Goal: Answer question/provide support

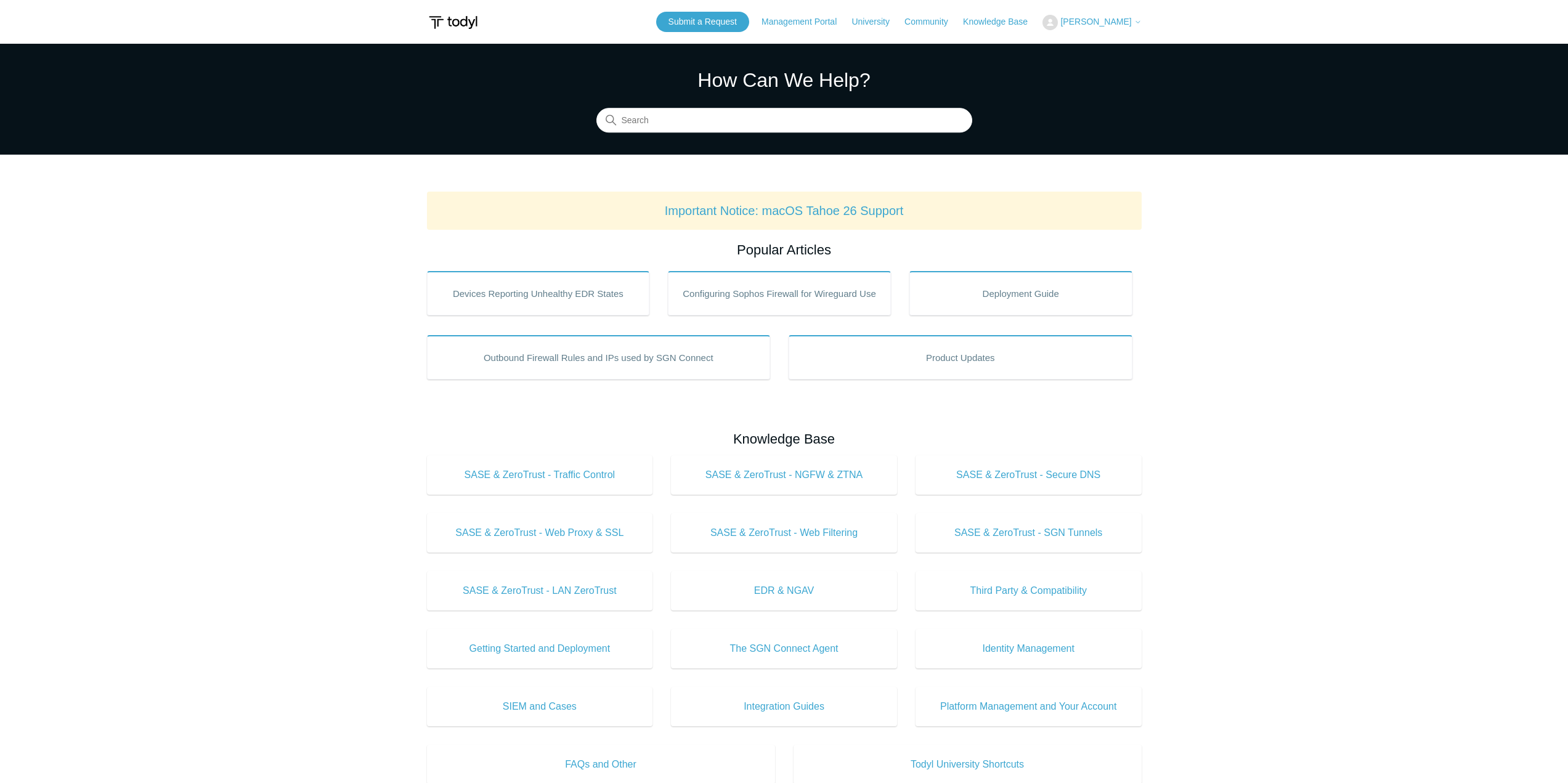
click at [1109, 23] on span "[PERSON_NAME]" at bounding box center [1096, 21] width 71 height 10
click at [1104, 44] on link "My Support Requests" at bounding box center [1103, 48] width 120 height 21
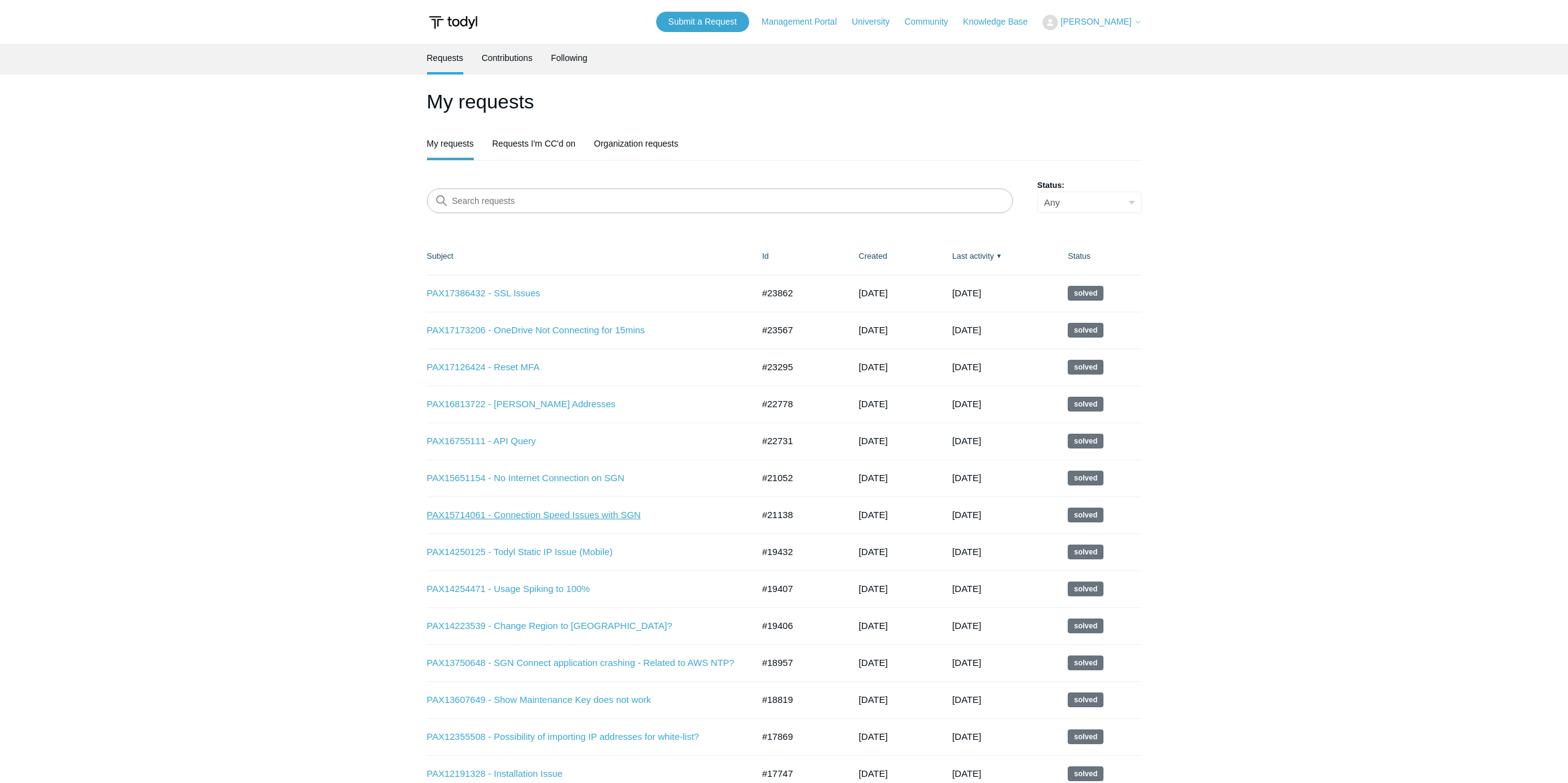
click at [571, 514] on link "PAX15714061 - Connection Speed Issues with SGN" at bounding box center [581, 515] width 307 height 14
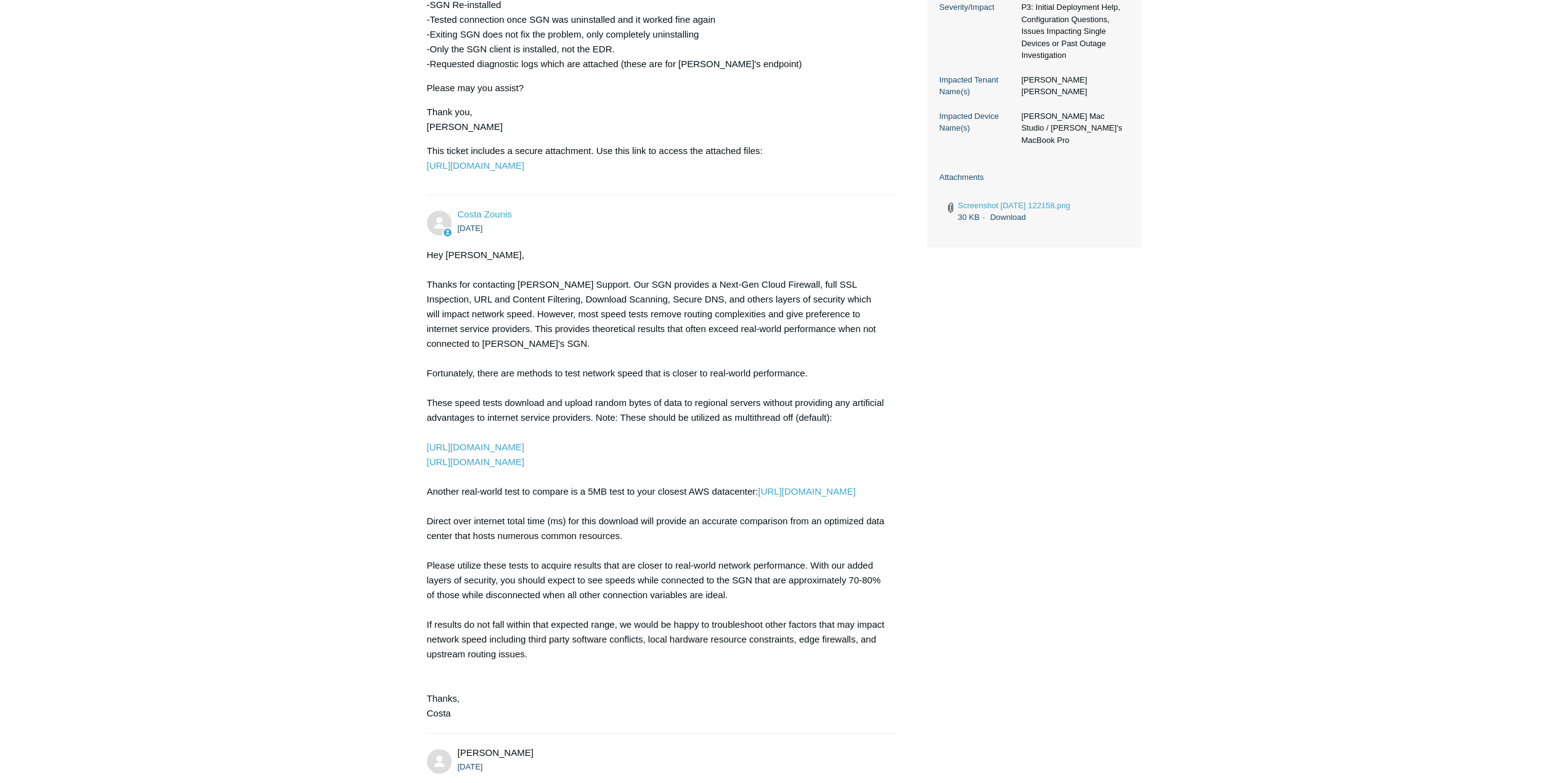
scroll to position [450, 0]
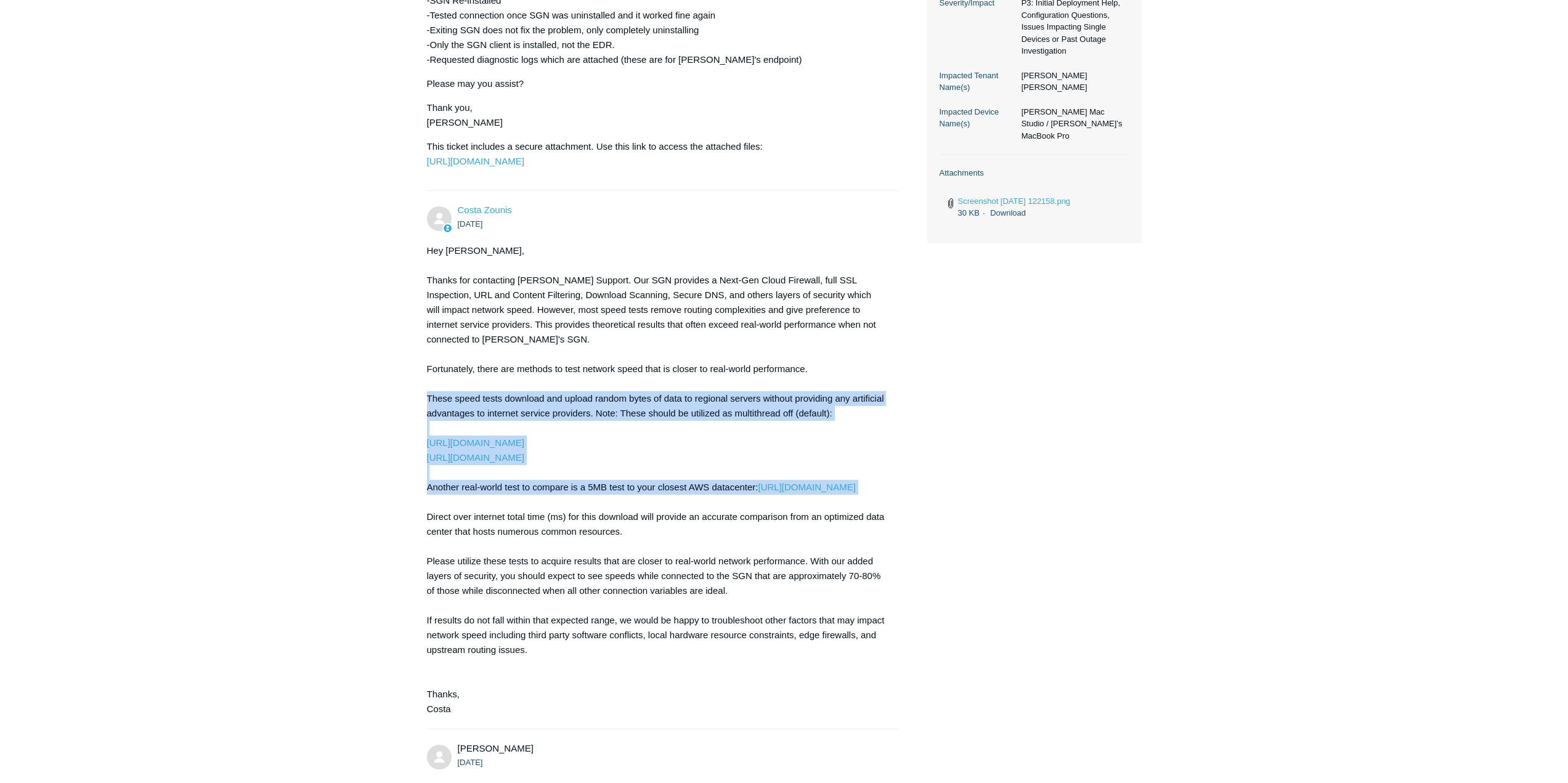
drag, startPoint x: 425, startPoint y: 411, endPoint x: 768, endPoint y: 517, distance: 359.0
copy div "These speed tests download and upload random bytes of data to regional servers …"
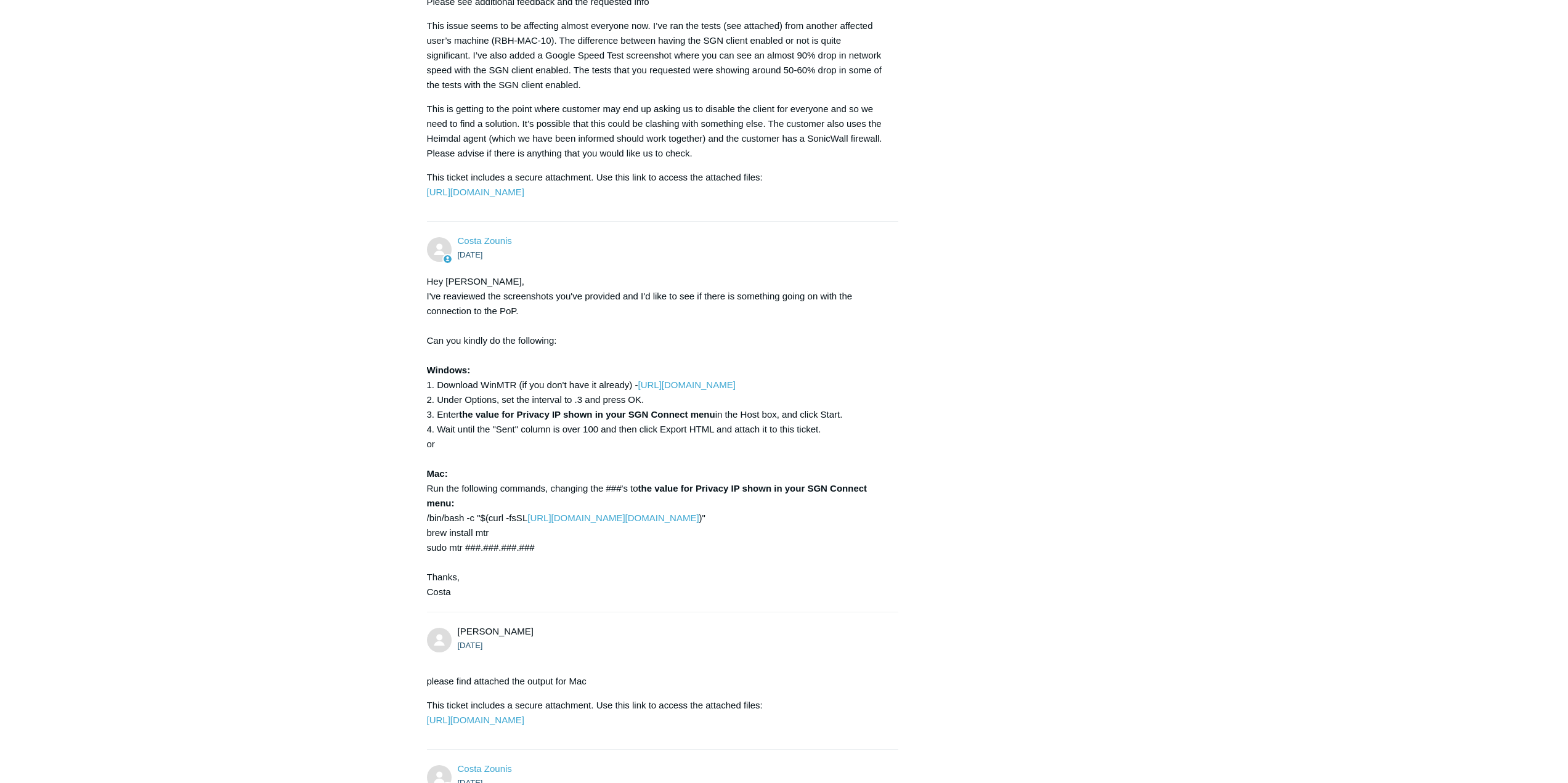
scroll to position [1312, 0]
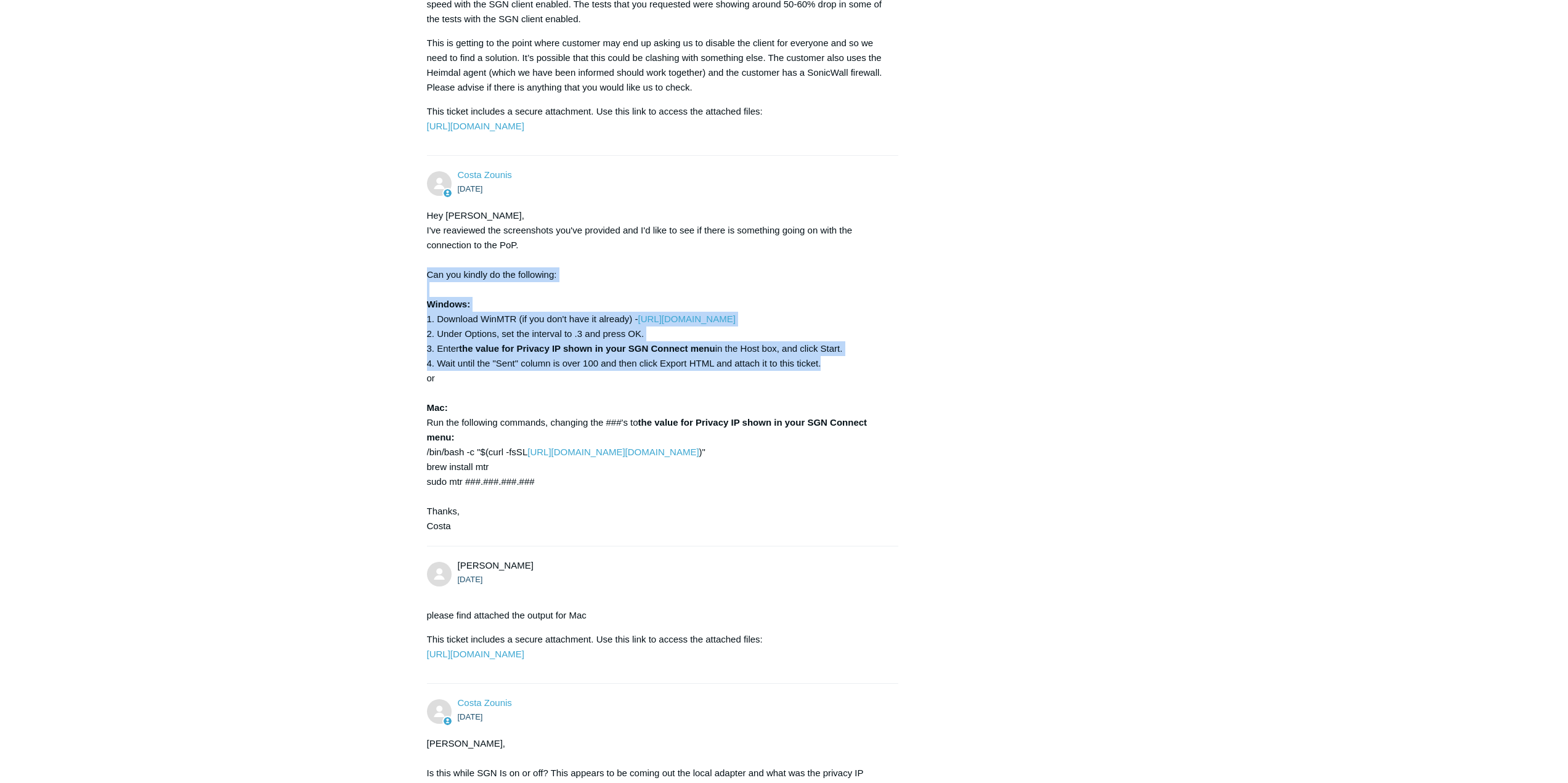
drag, startPoint x: 866, startPoint y: 419, endPoint x: 420, endPoint y: 336, distance: 453.7
copy div "Can you kindly do the following: Windows: 1. Download WinMTR (if you don't have…"
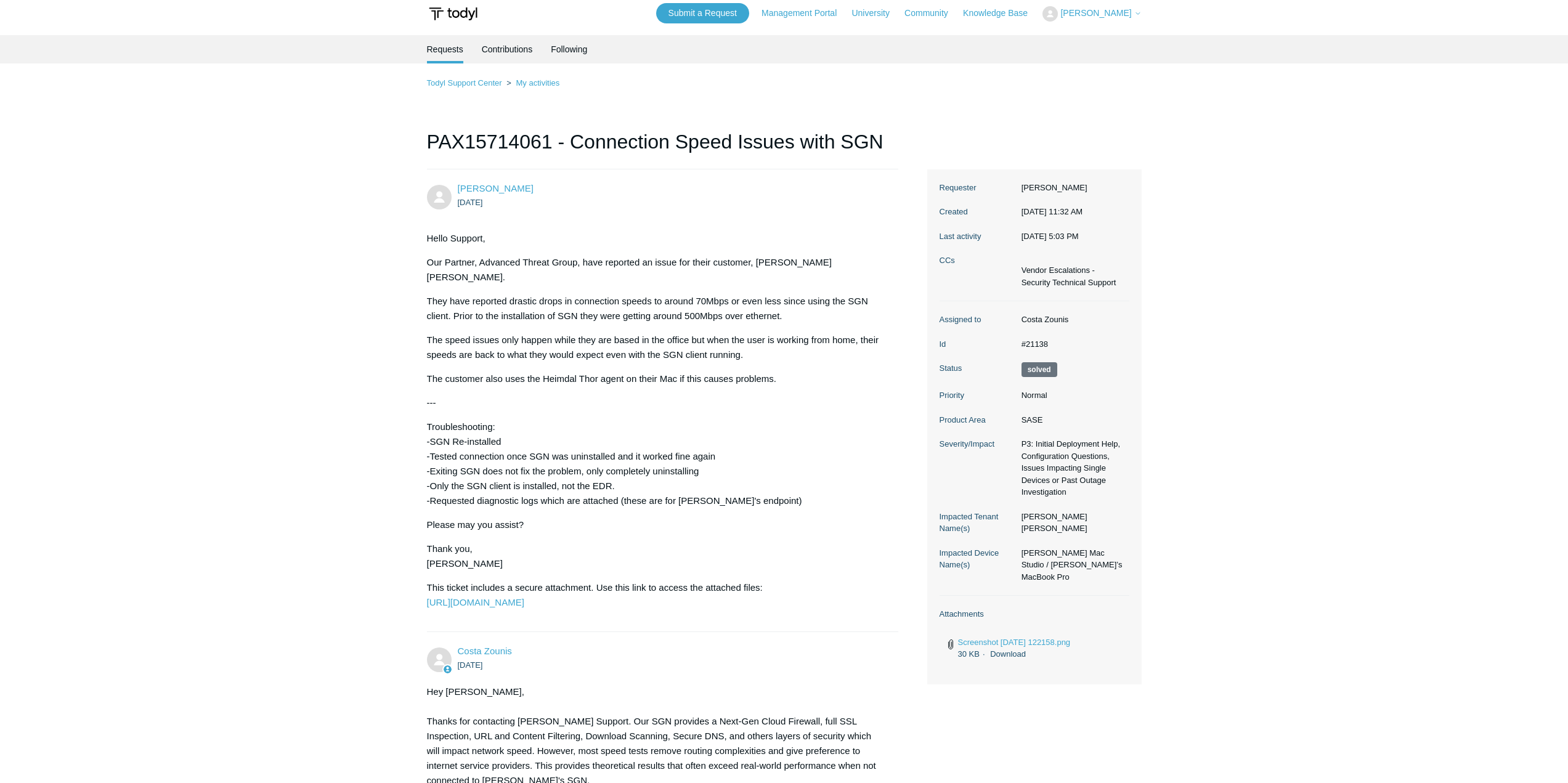
scroll to position [0, 0]
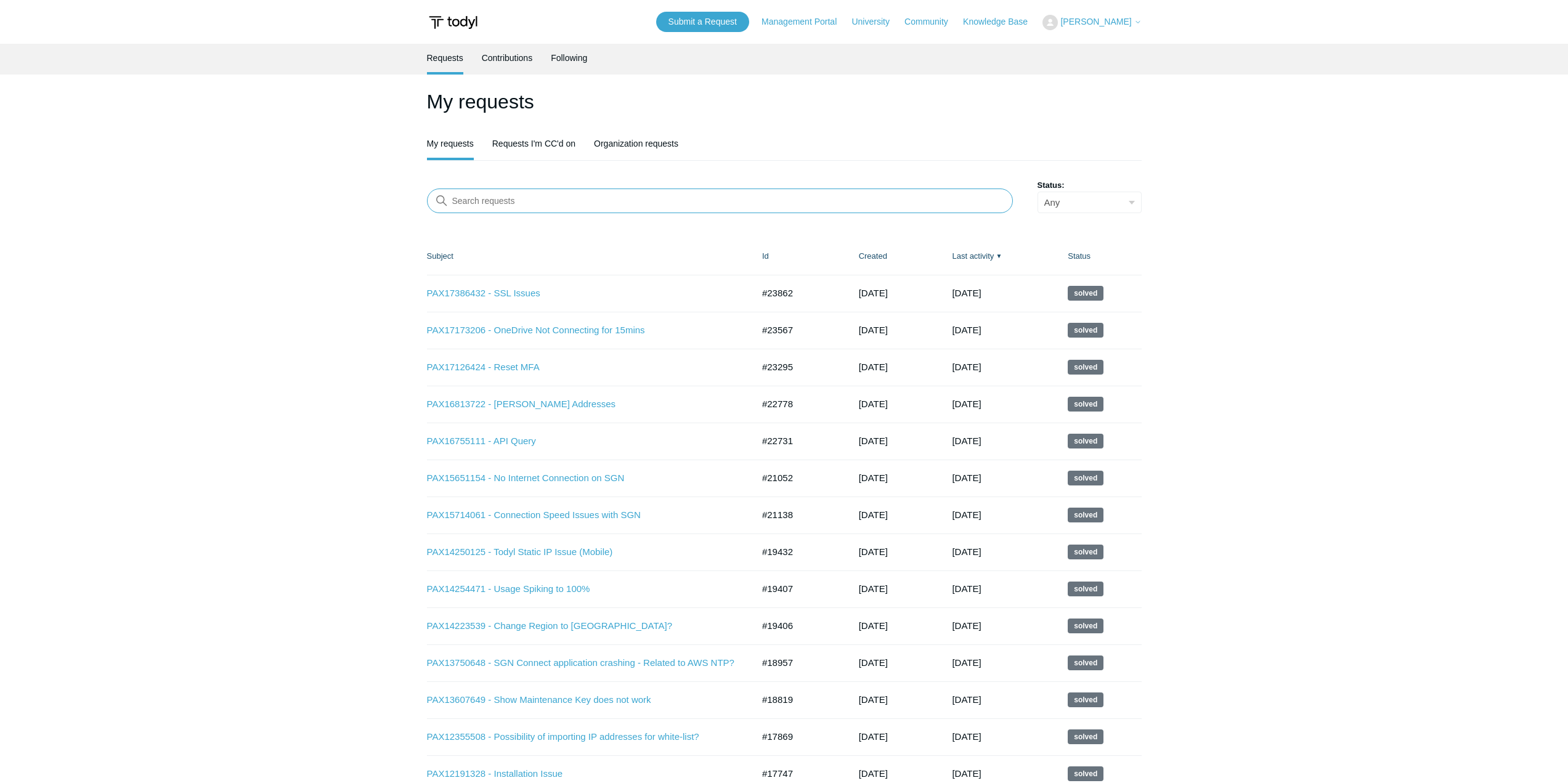
click at [665, 198] on input "Search requests" at bounding box center [720, 200] width 586 height 25
click at [636, 143] on link "Organization requests" at bounding box center [636, 142] width 85 height 26
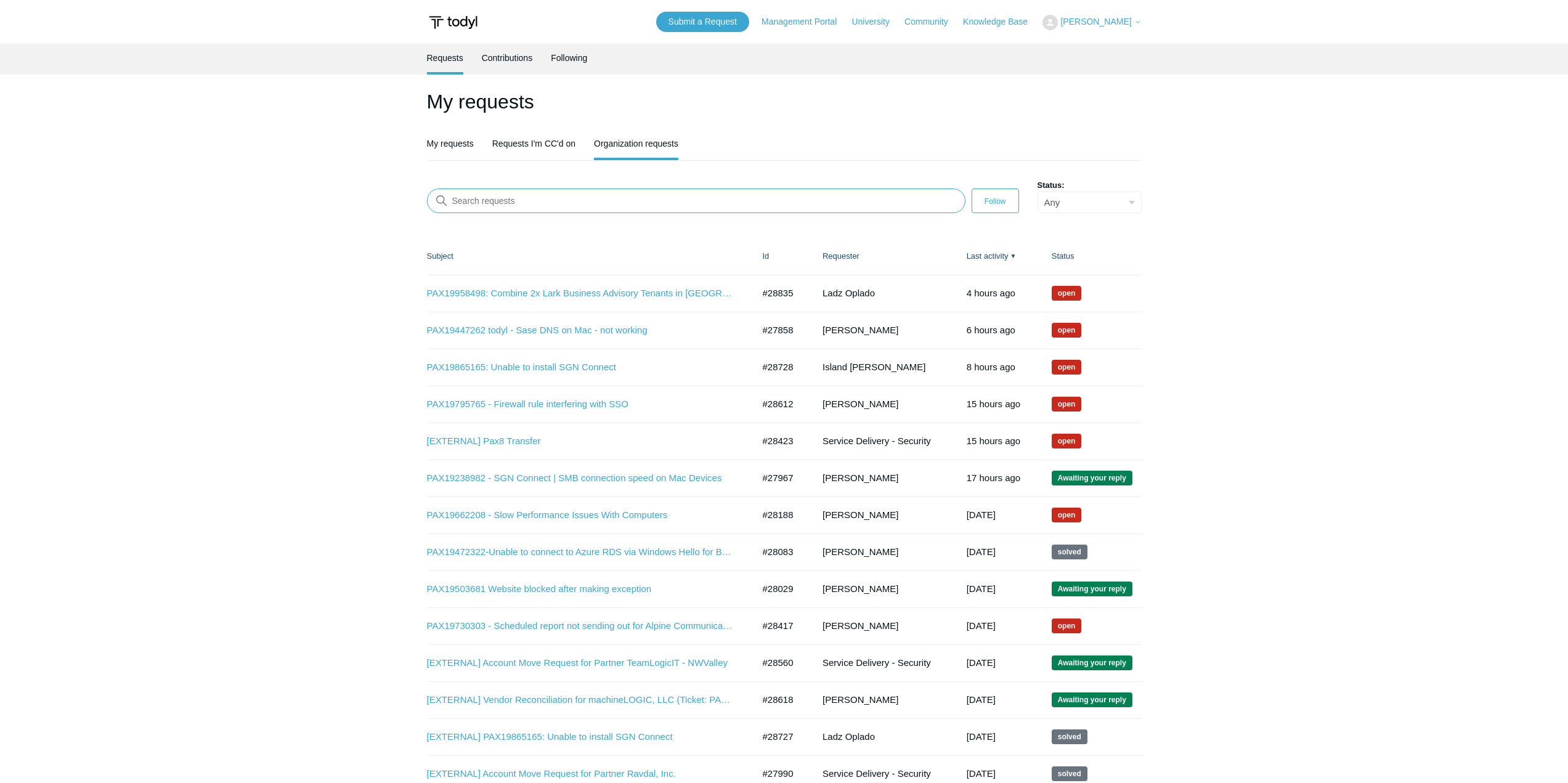
click at [609, 194] on input "Search requests" at bounding box center [696, 200] width 539 height 25
paste input "25843"
type input "25843"
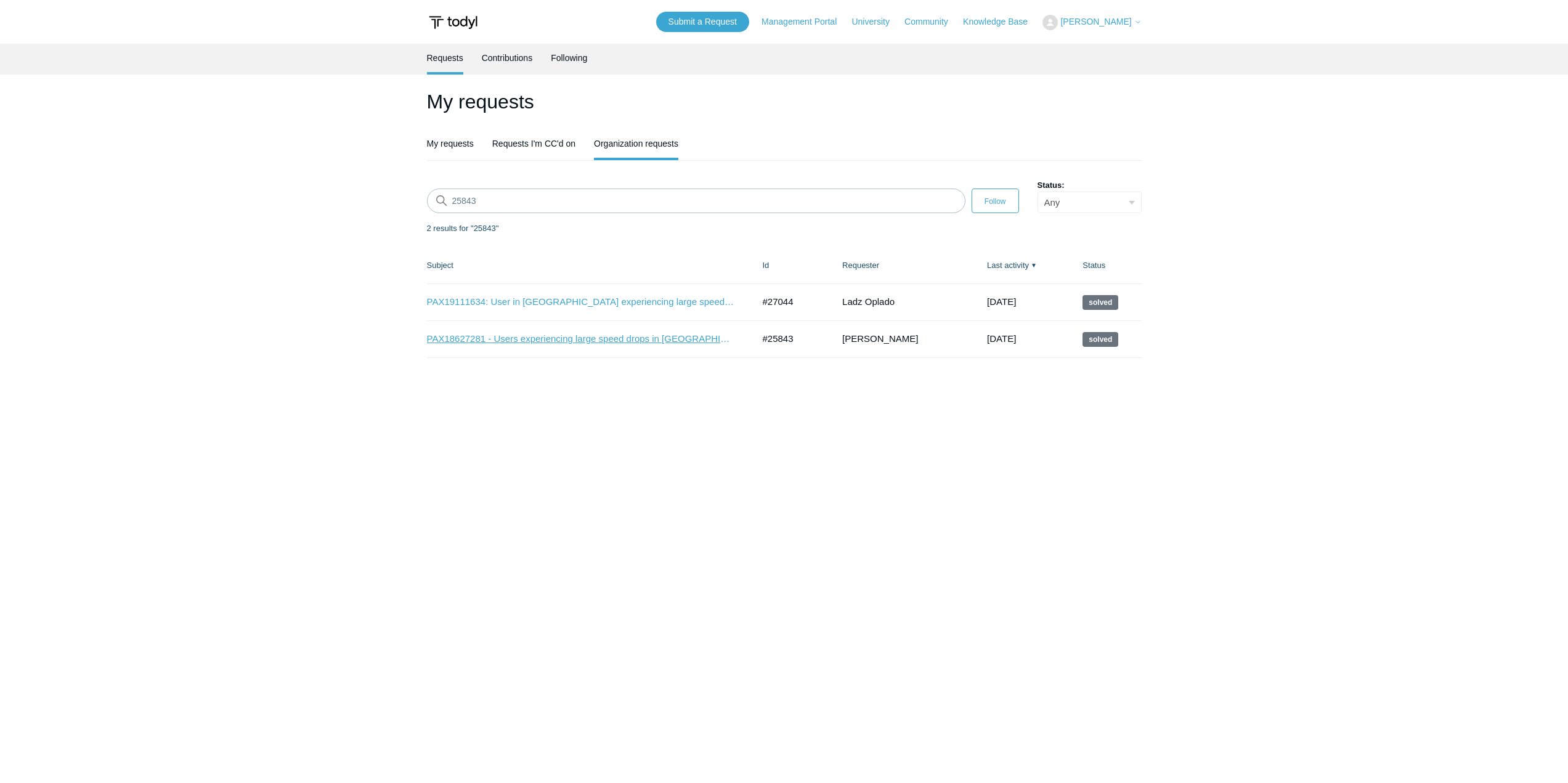
click at [587, 344] on link "PAX18627281 - Users experiencing large speed drops in [GEOGRAPHIC_DATA] - GKM2 …" at bounding box center [581, 339] width 308 height 14
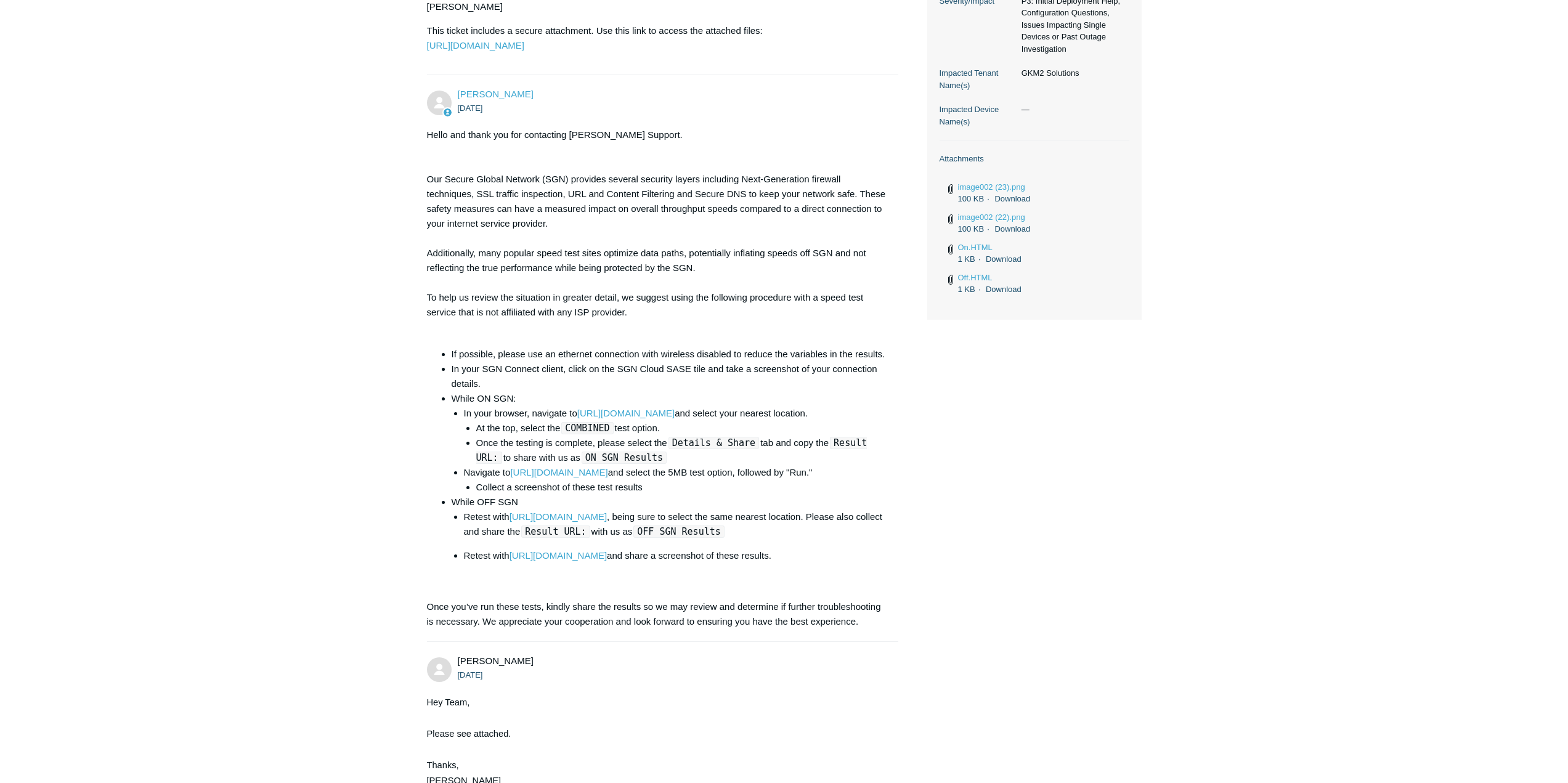
scroll to position [466, 0]
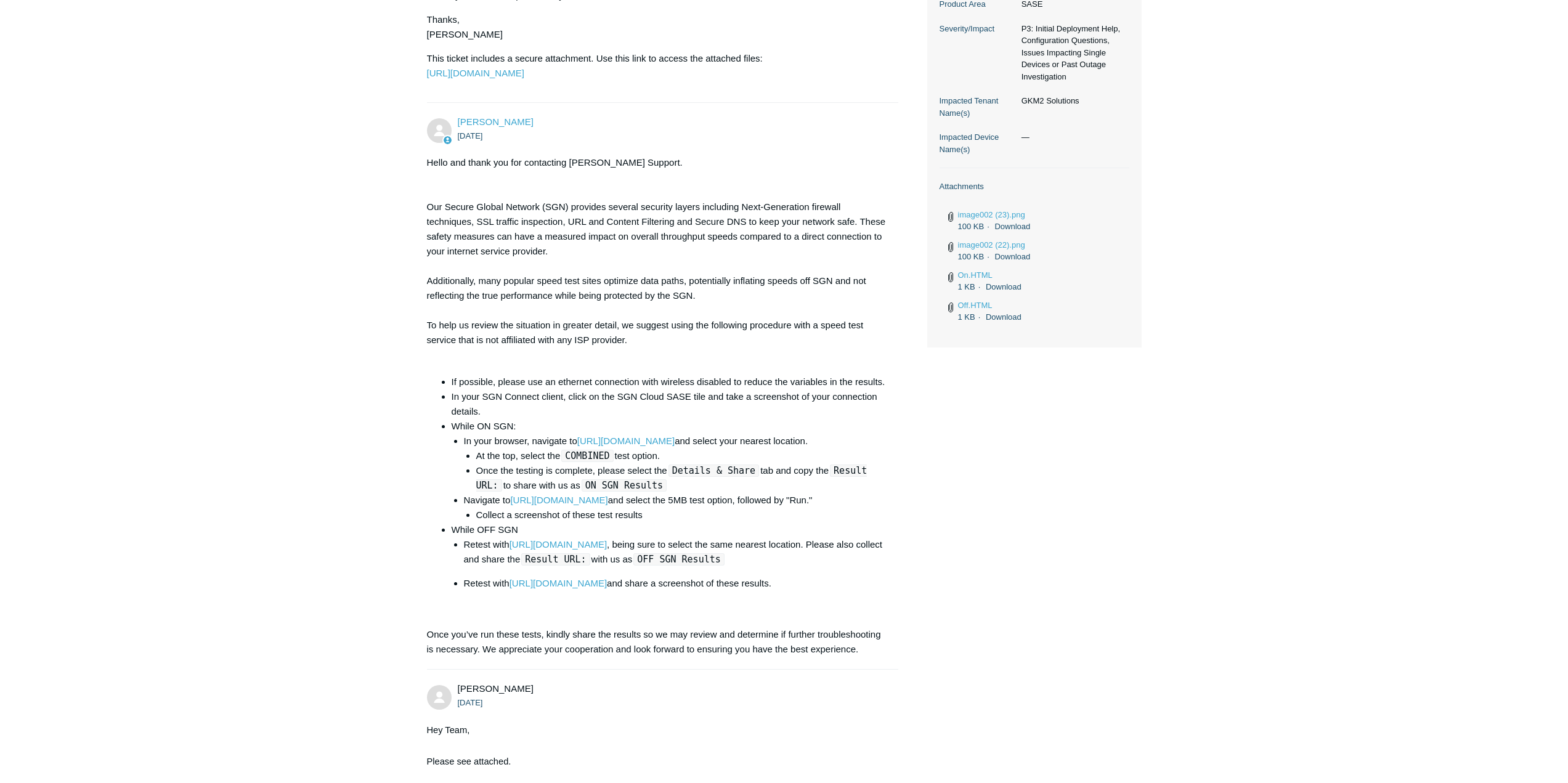
click at [858, 593] on ul "Retest with https://testmy.net/mirror , being sure to select the same nearest l…" at bounding box center [669, 576] width 435 height 78
click at [854, 591] on p "Retest with https://speedtest.globalaccelerator.aws/ and share a screenshot of …" at bounding box center [675, 583] width 423 height 15
click at [854, 591] on p "Retest with https://speedtest.globalaccelerator.aws/ and share a screenshot of …" at bounding box center [675, 583] width 423 height 15
drag, startPoint x: 853, startPoint y: 598, endPoint x: 447, endPoint y: 396, distance: 453.5
click at [447, 396] on ul "If possible, please use an ethernet connection with wireless disabled to reduce…" at bounding box center [663, 495] width 447 height 240
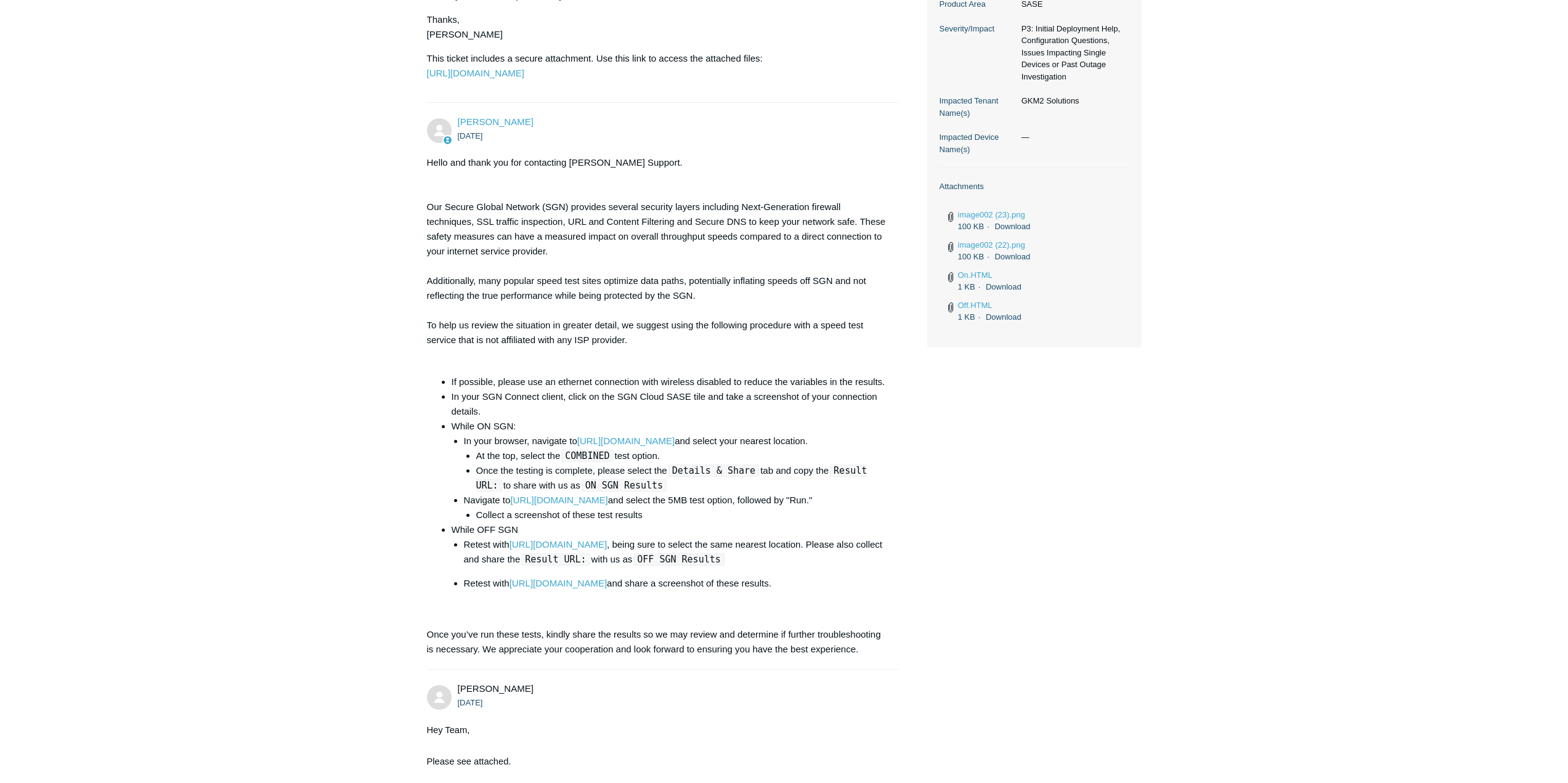
copy ul "If possible, please use an ethernet connection with wireless disabled to reduce…"
